Goal: Information Seeking & Learning: Learn about a topic

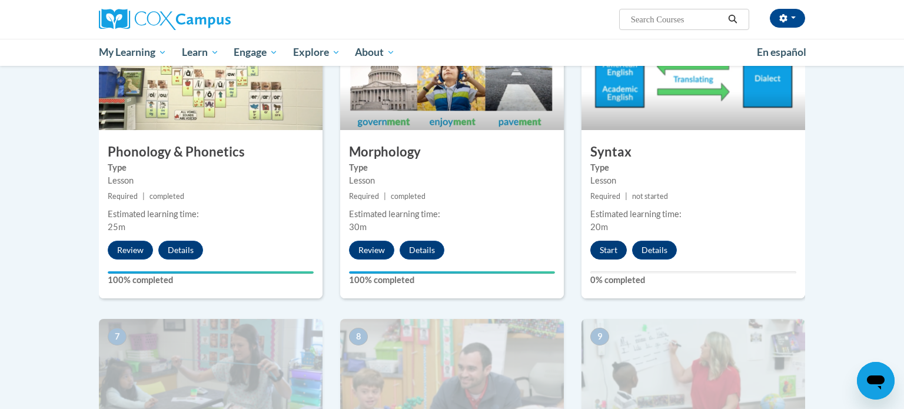
scroll to position [638, 0]
click at [602, 246] on button "Start" at bounding box center [608, 250] width 36 height 19
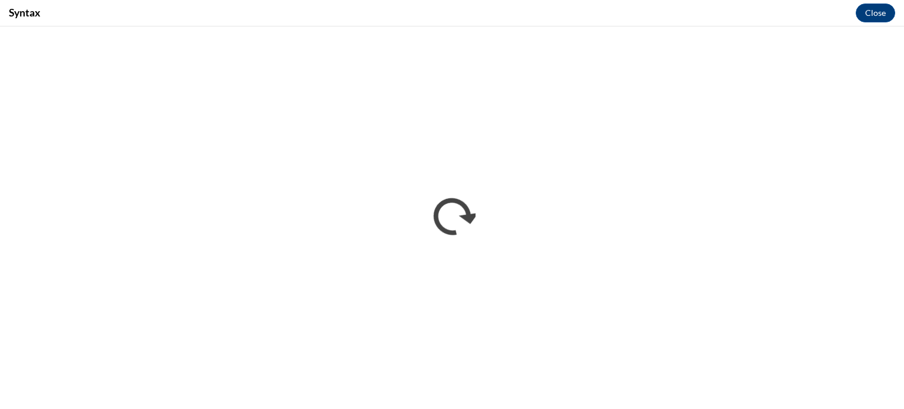
scroll to position [0, 0]
